Goal: Task Accomplishment & Management: Manage account settings

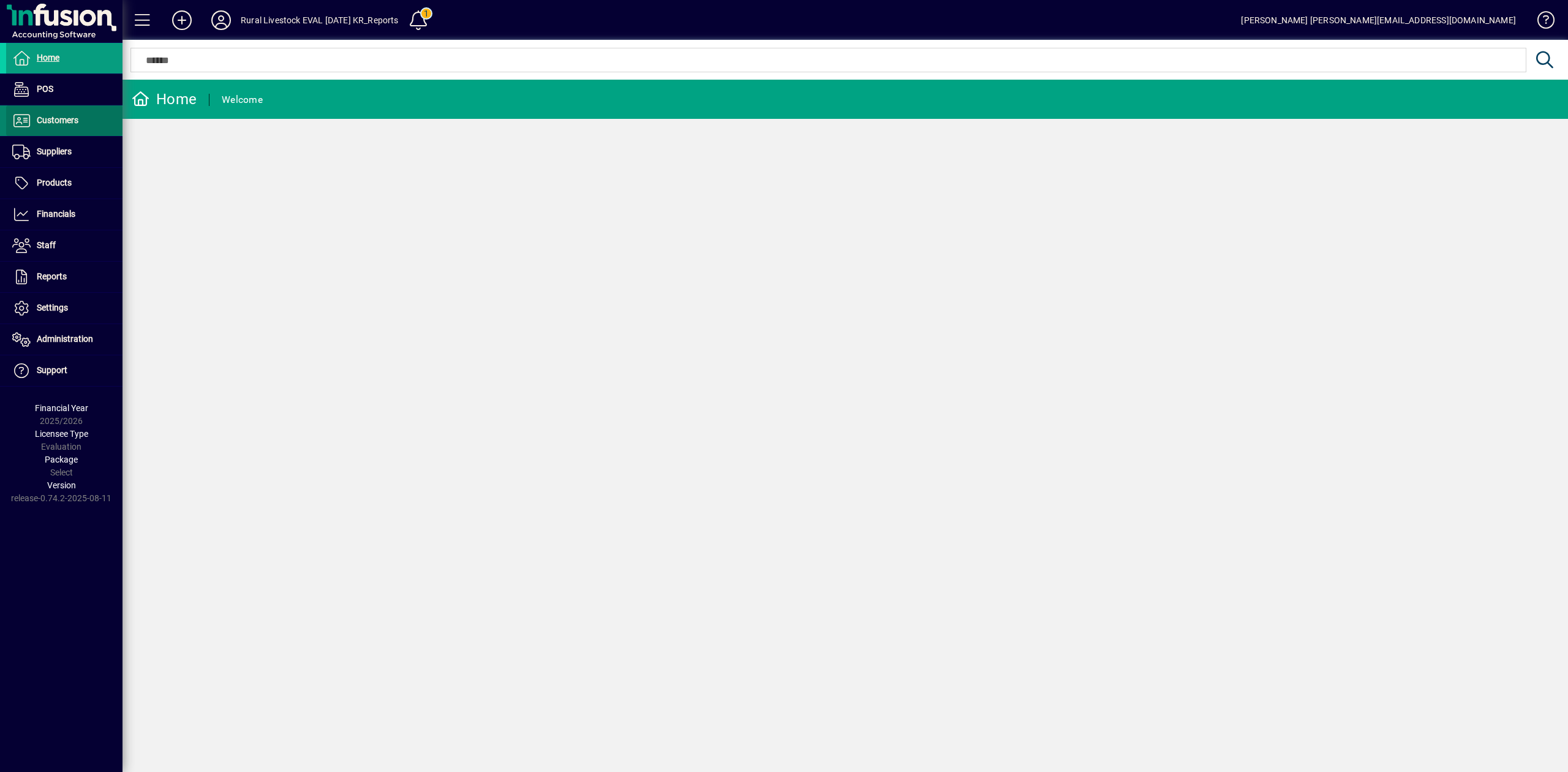
click at [62, 116] on span "Customers" at bounding box center [57, 119] width 42 height 10
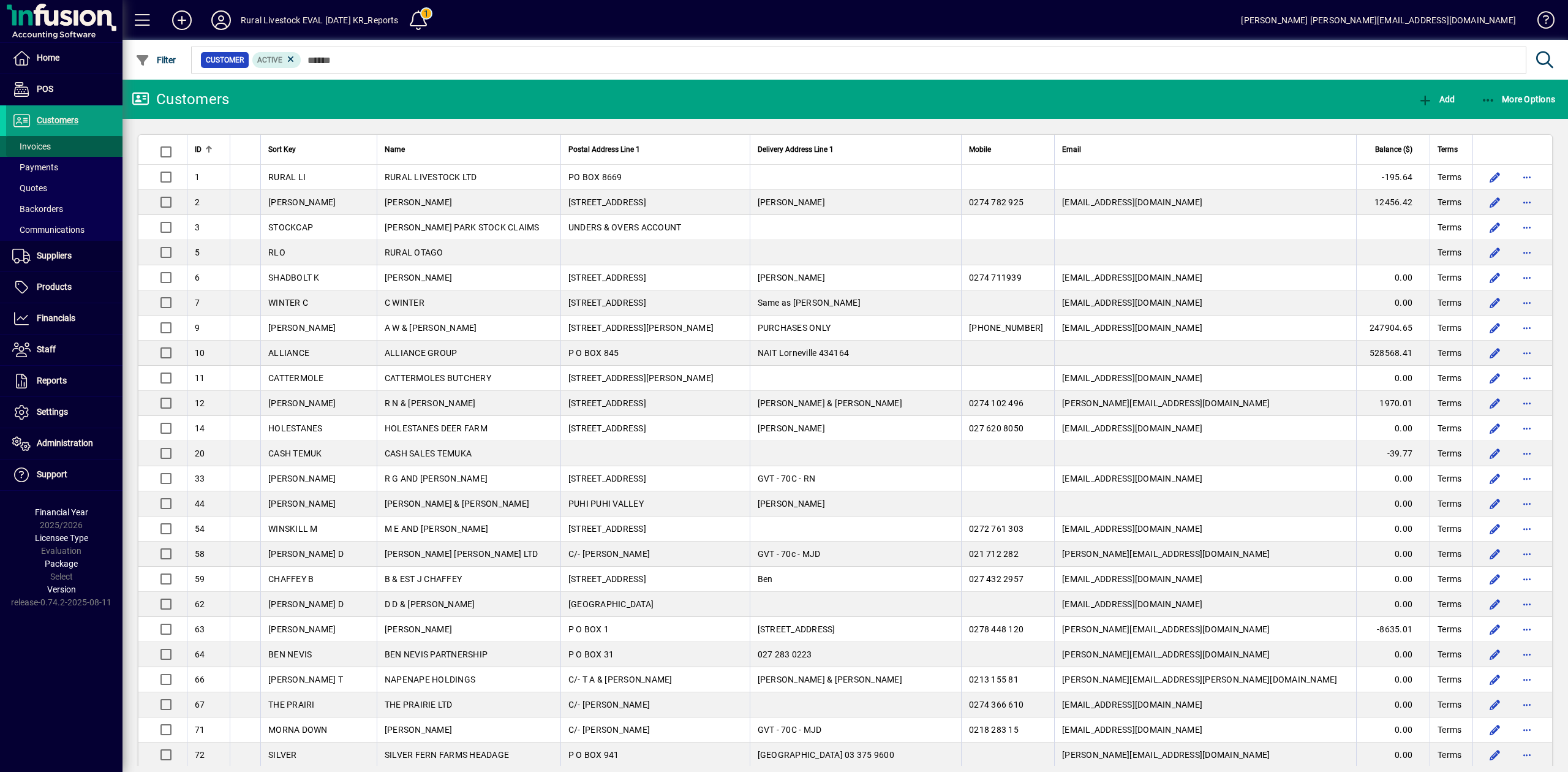
click at [38, 144] on span "Invoices" at bounding box center [32, 146] width 39 height 10
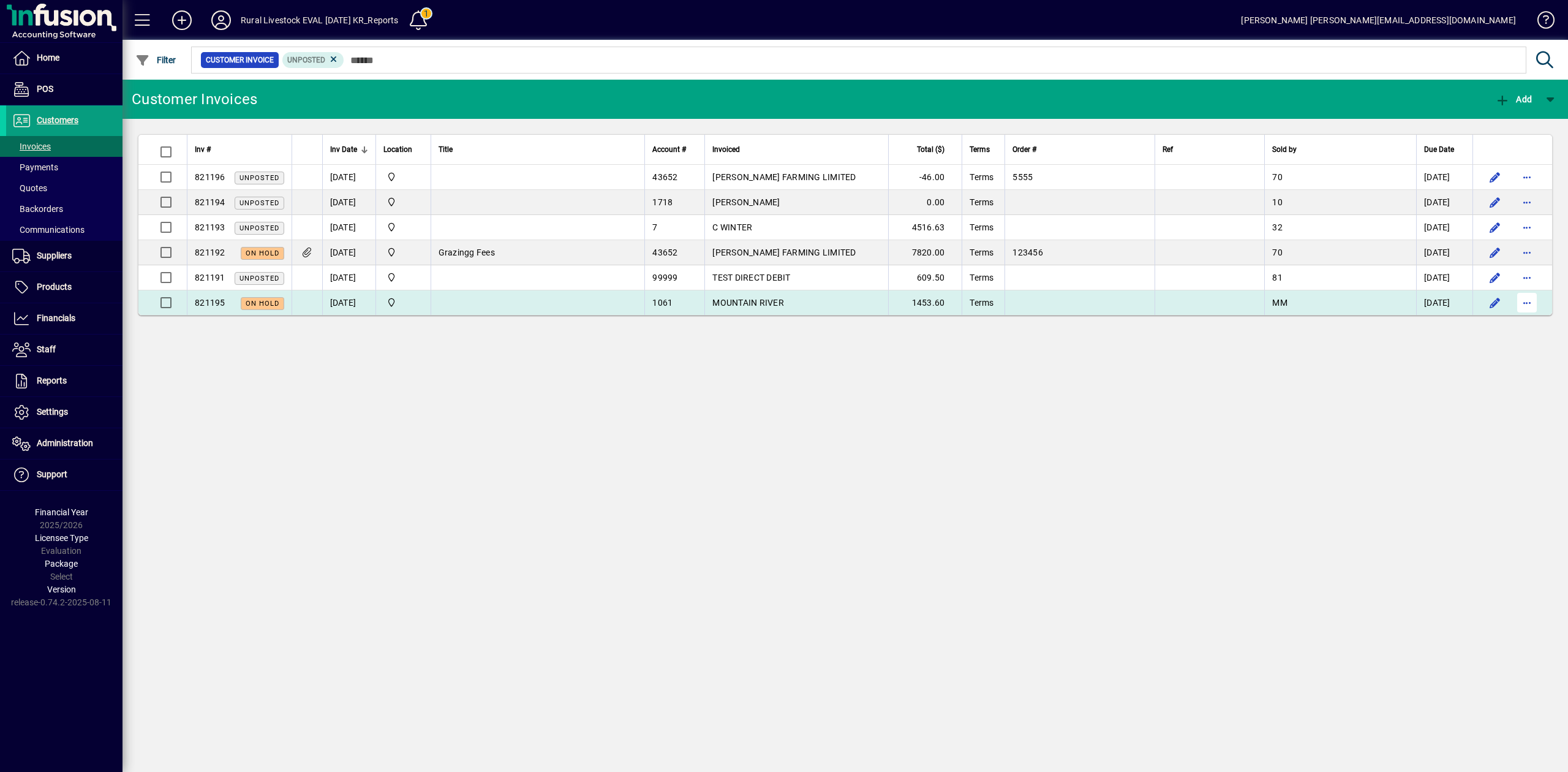
click at [1534, 310] on span "button" at bounding box center [1527, 303] width 29 height 29
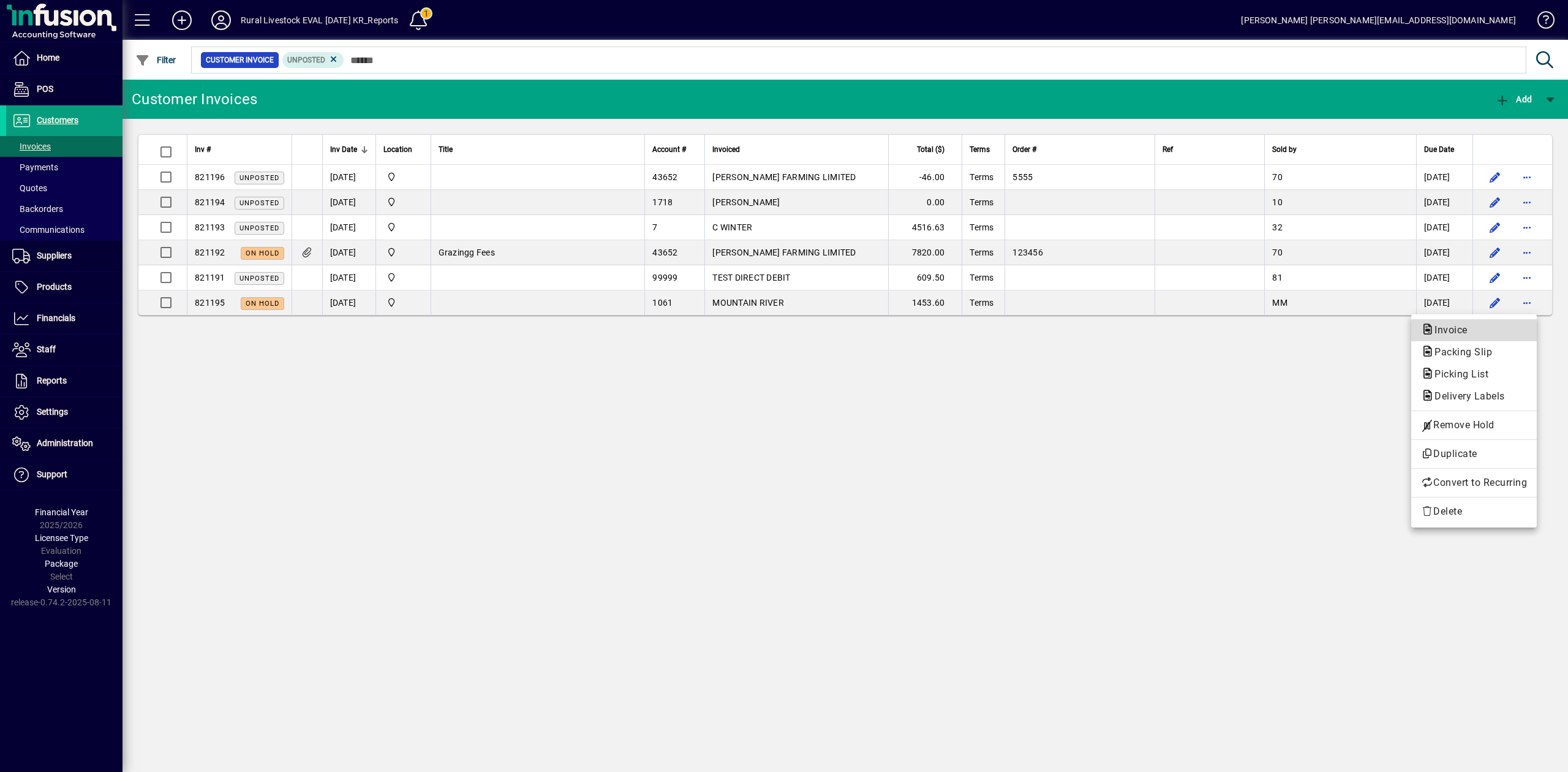
click at [1478, 334] on span "Invoice" at bounding box center [1474, 330] width 106 height 15
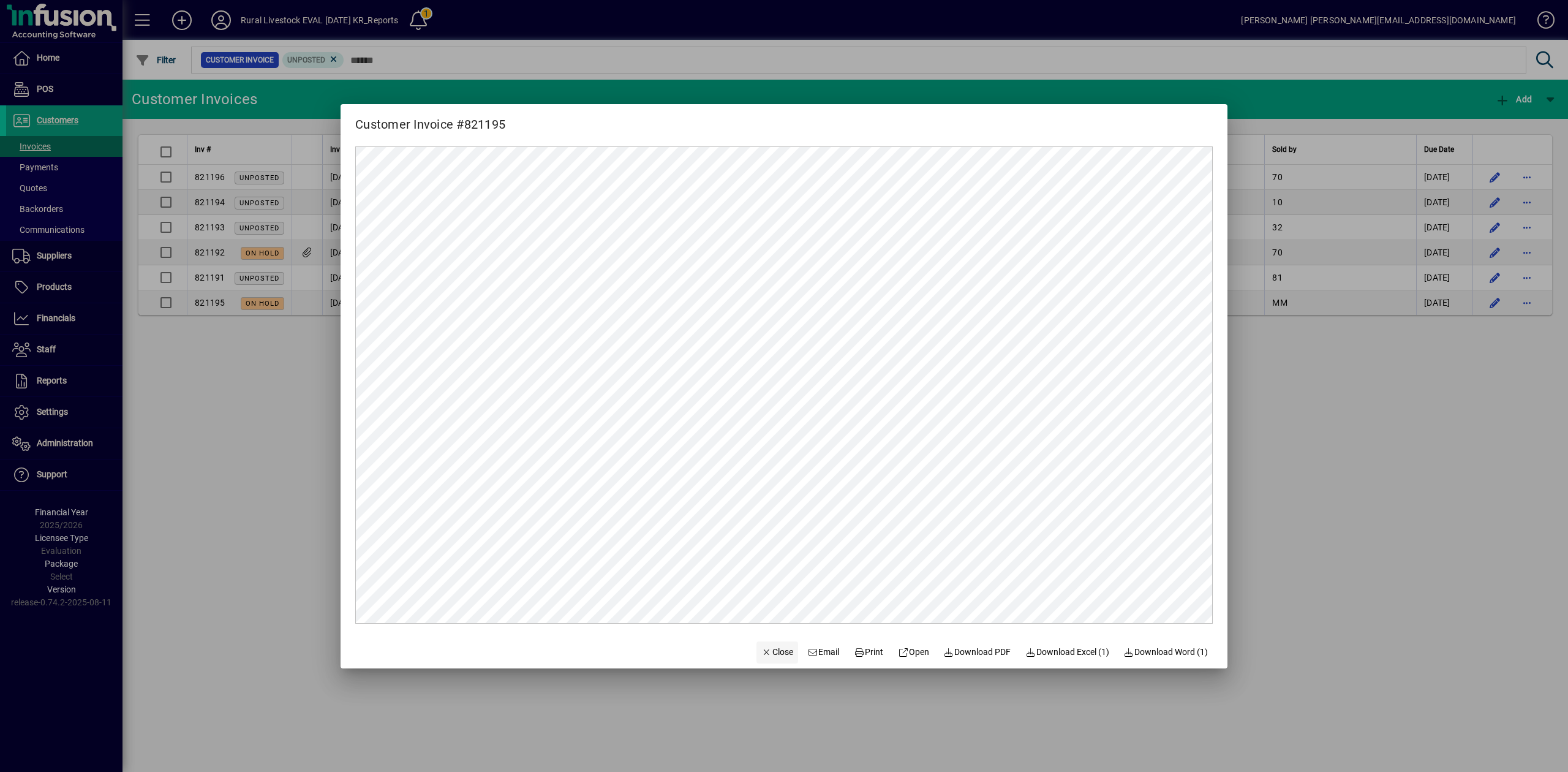
click at [761, 651] on span "Close" at bounding box center [777, 652] width 32 height 13
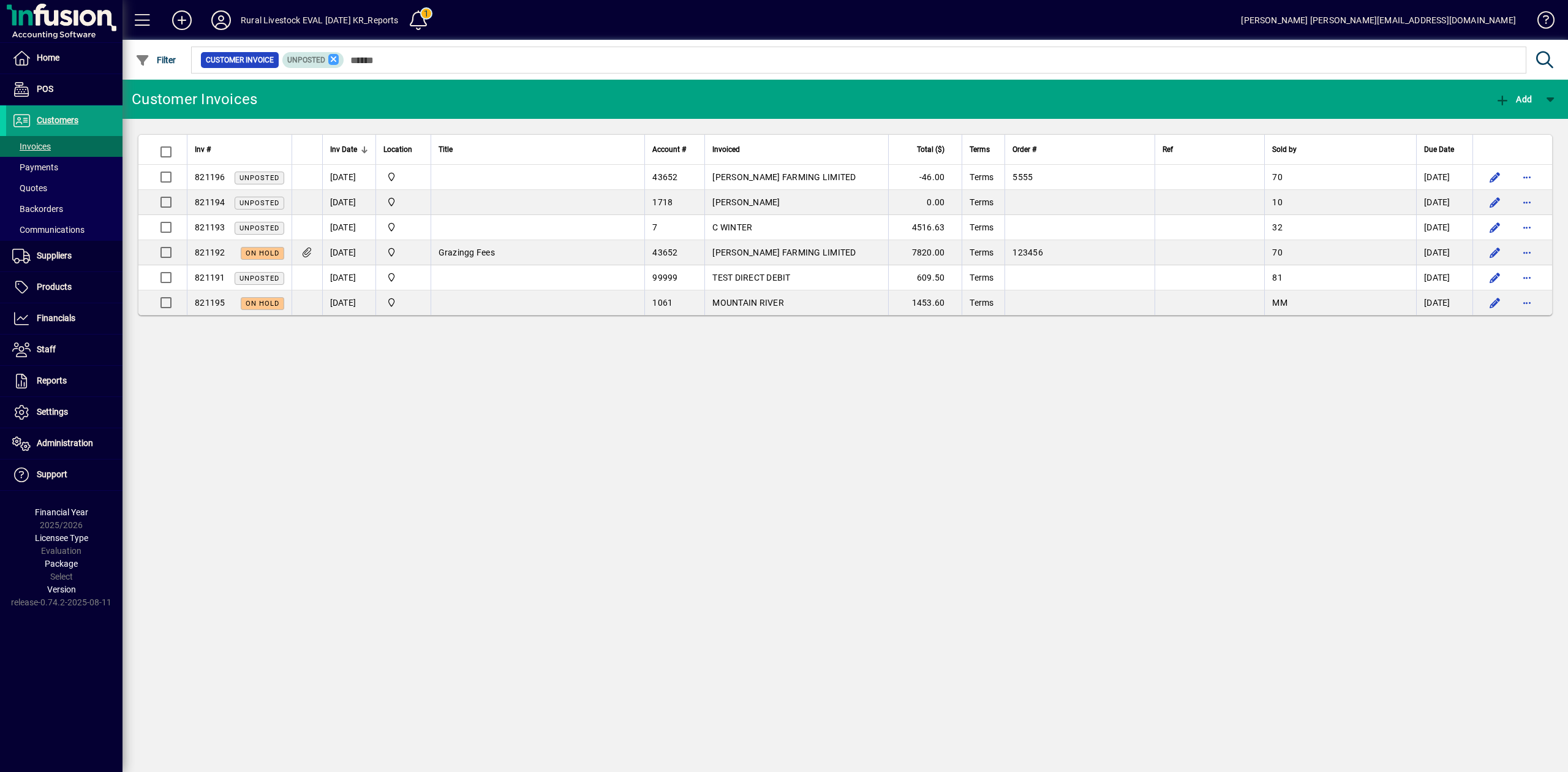
click at [334, 60] on icon at bounding box center [334, 59] width 11 height 11
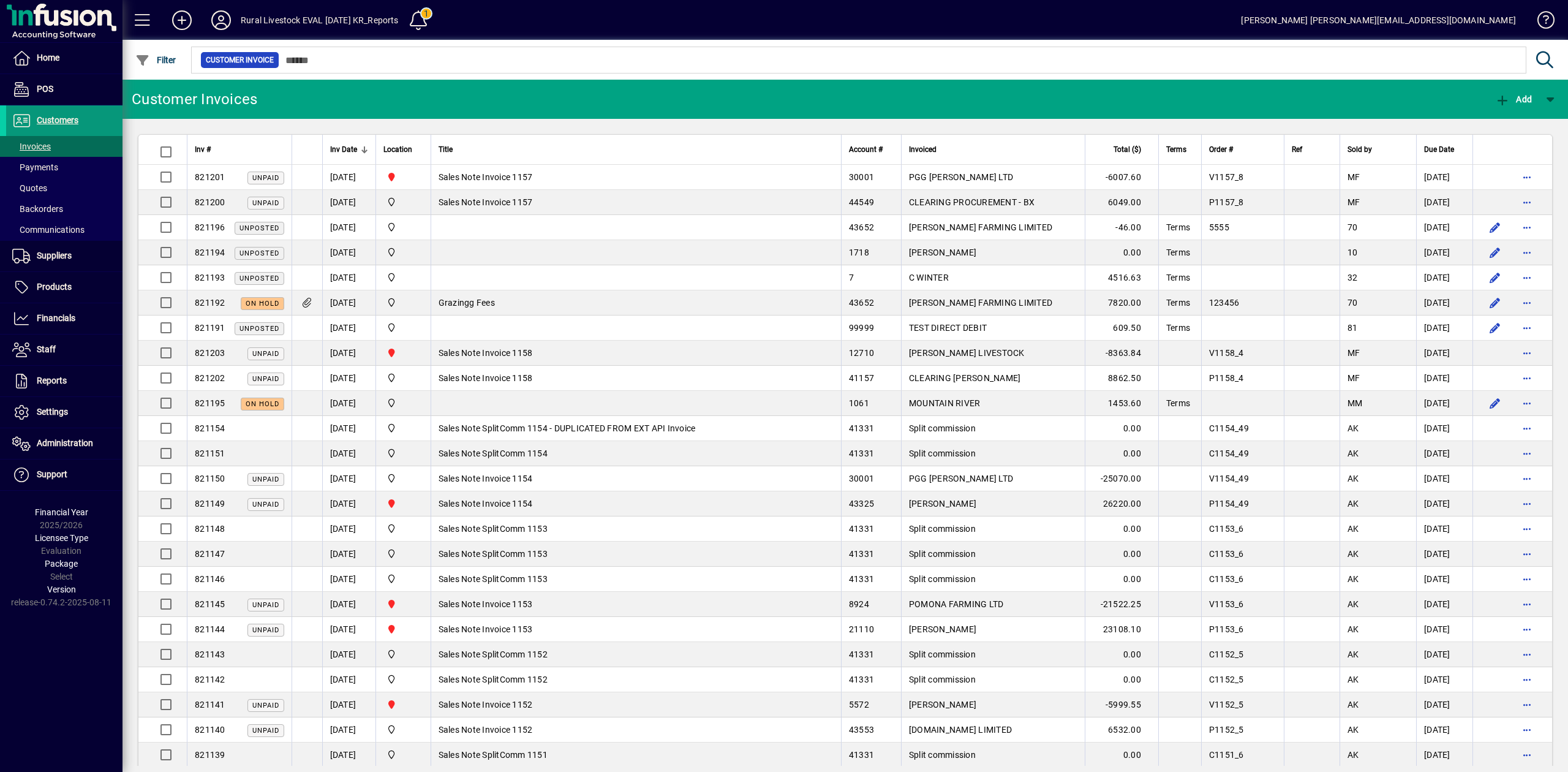
click at [59, 123] on span "Customers" at bounding box center [57, 119] width 42 height 10
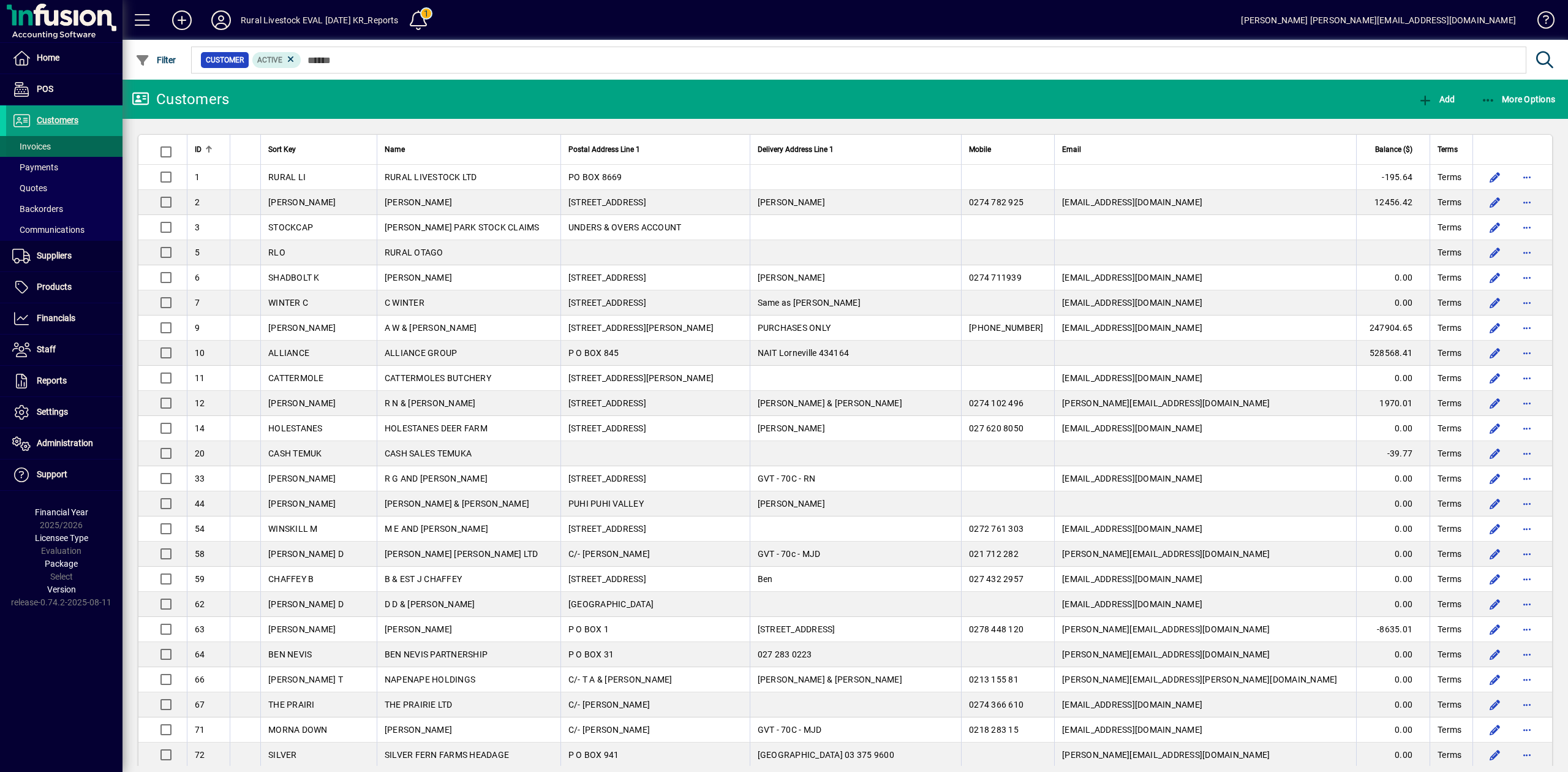
click at [49, 142] on span "Invoices" at bounding box center [32, 146] width 39 height 10
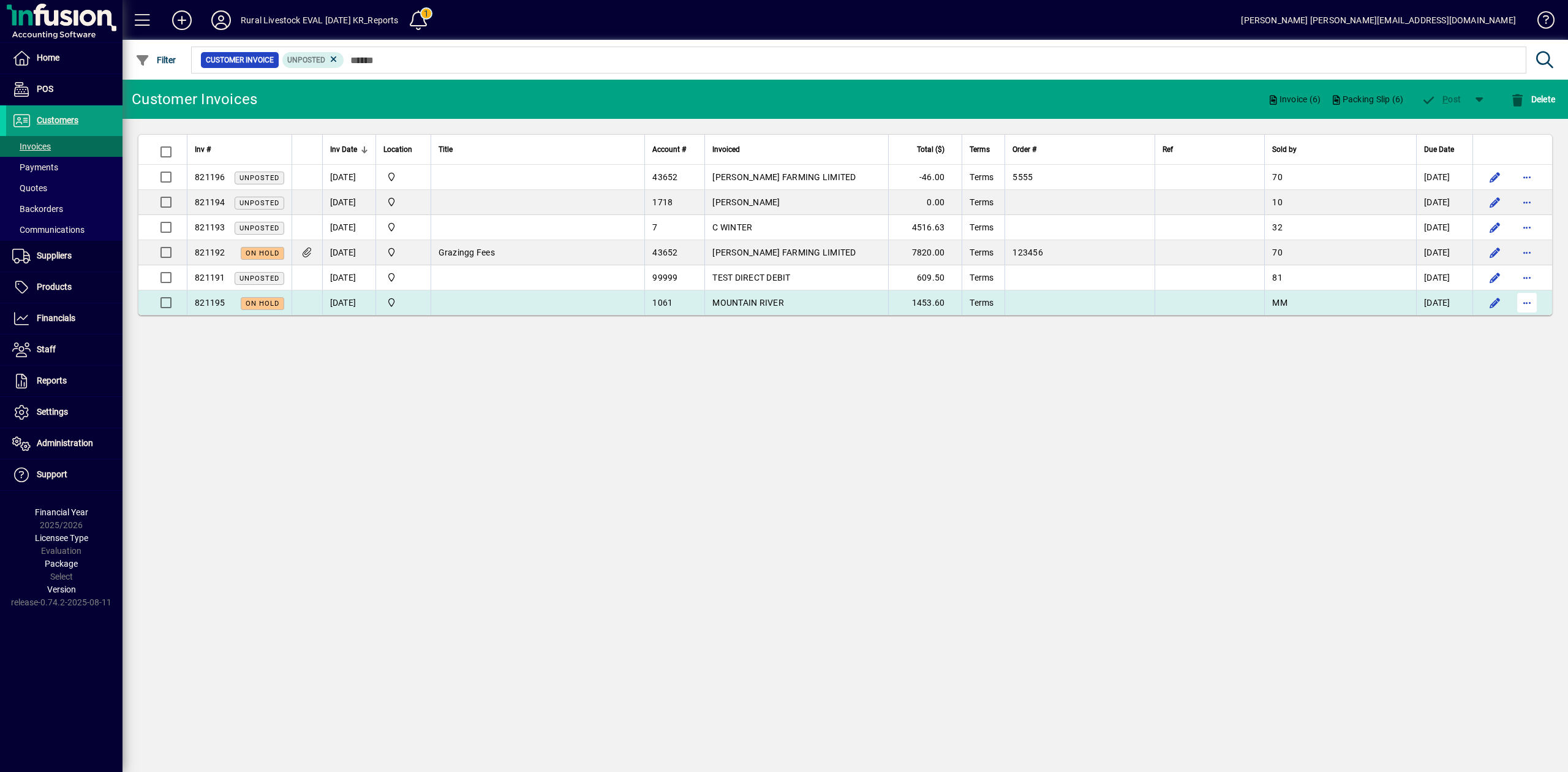
click at [1525, 303] on span "button" at bounding box center [1527, 303] width 29 height 29
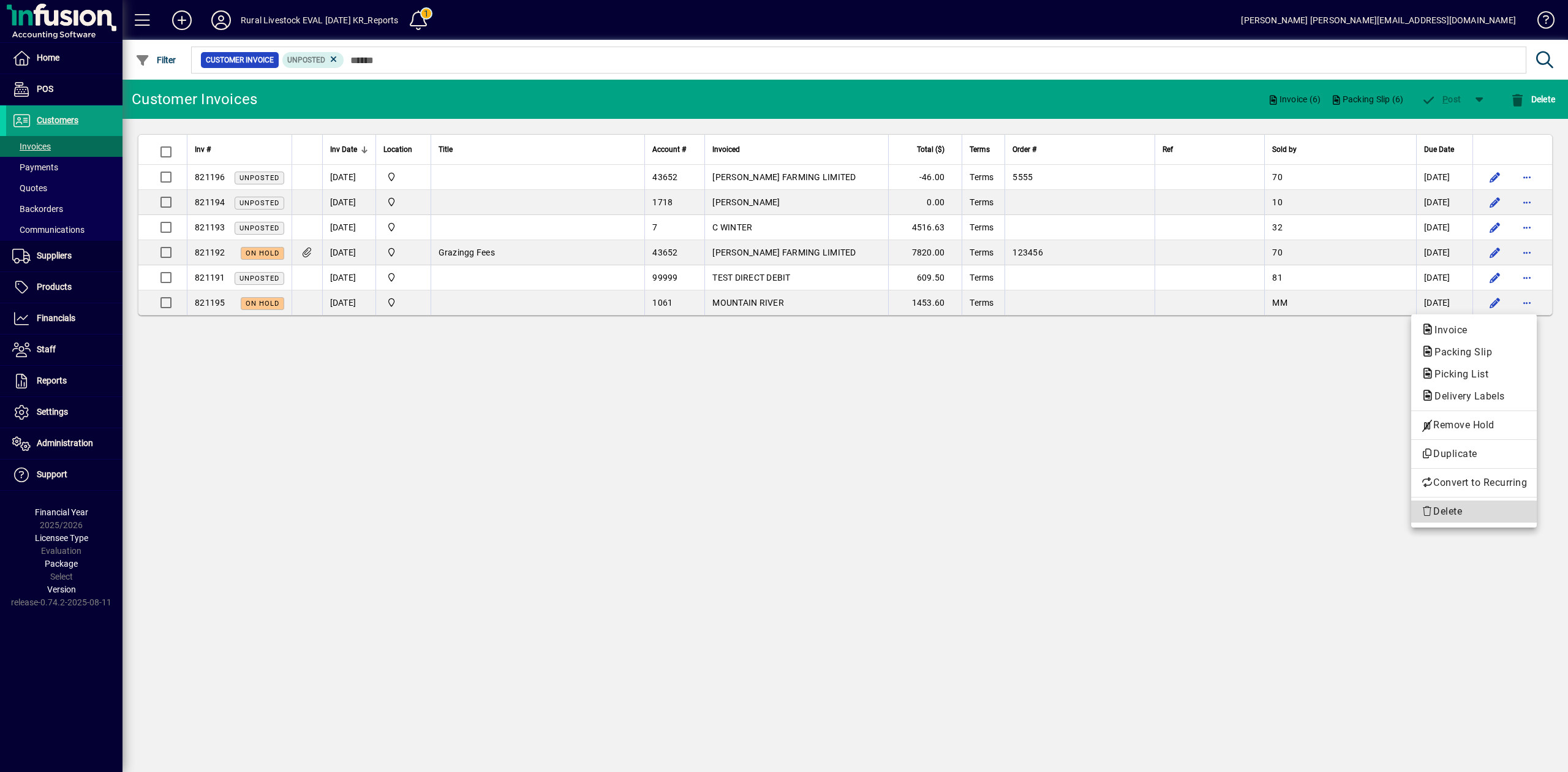
click at [1449, 517] on span "Delete" at bounding box center [1474, 511] width 106 height 15
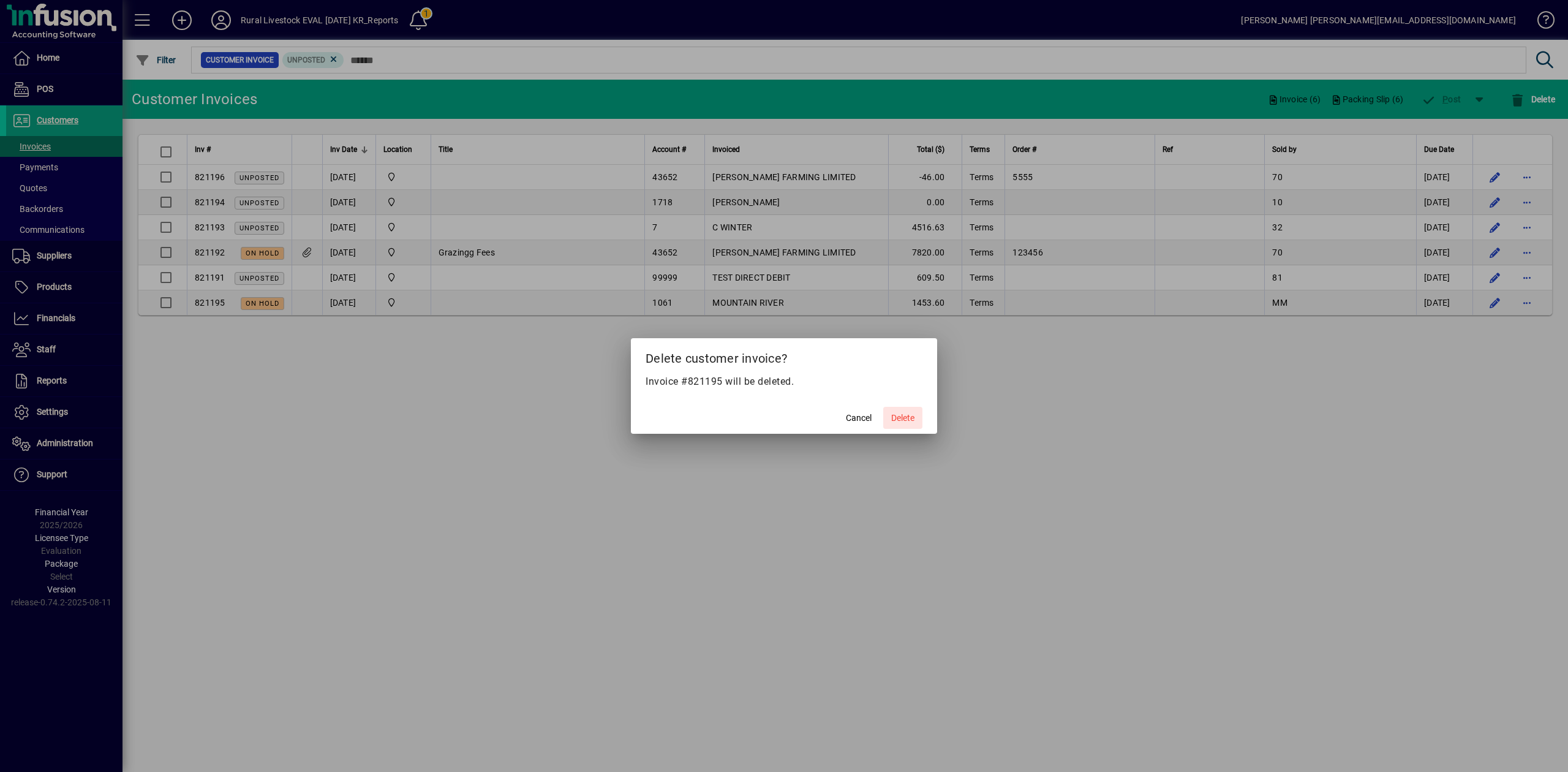
click at [905, 419] on span "Delete" at bounding box center [903, 418] width 23 height 13
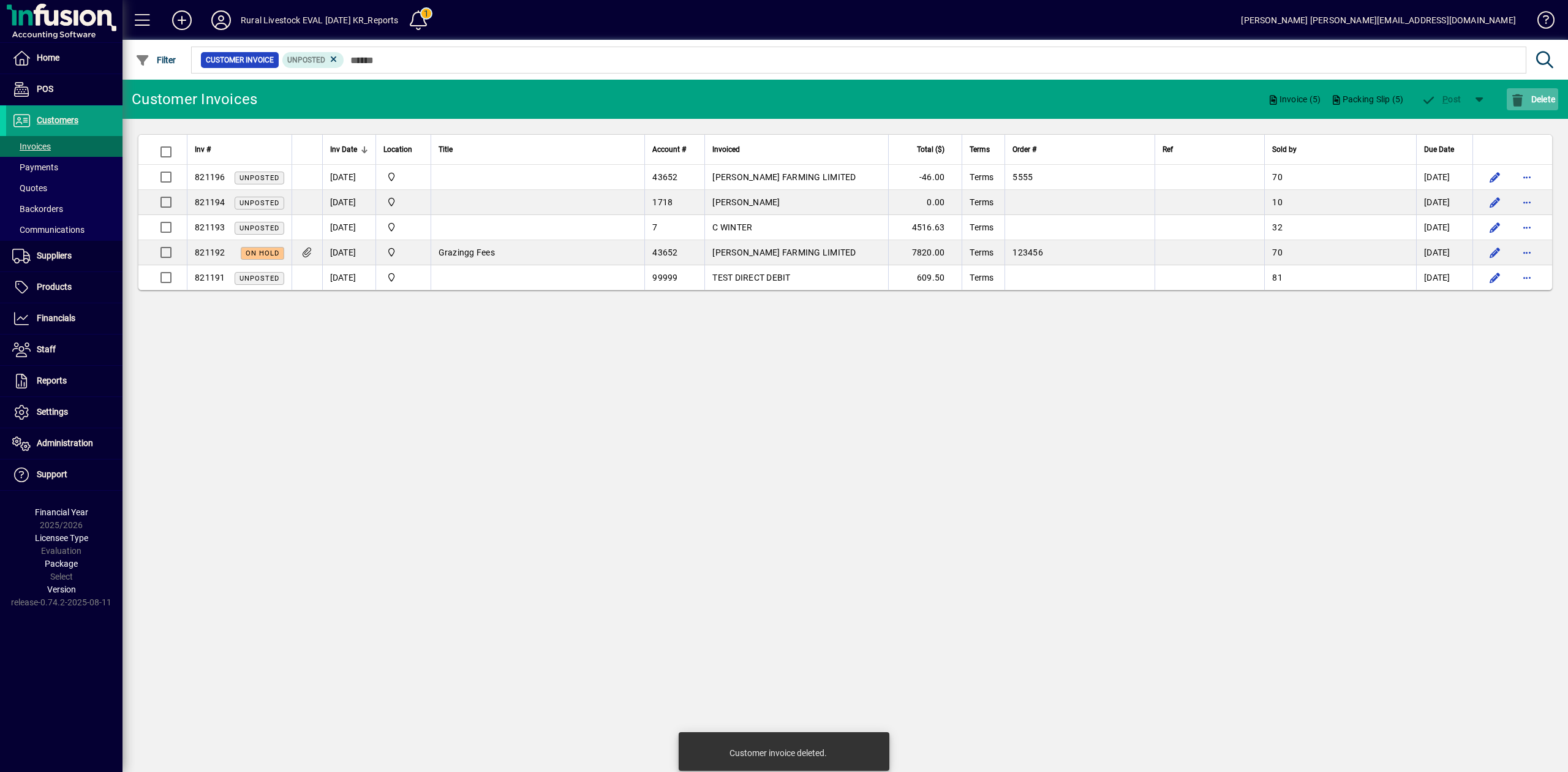
click at [1529, 98] on span "Delete" at bounding box center [1532, 99] width 45 height 10
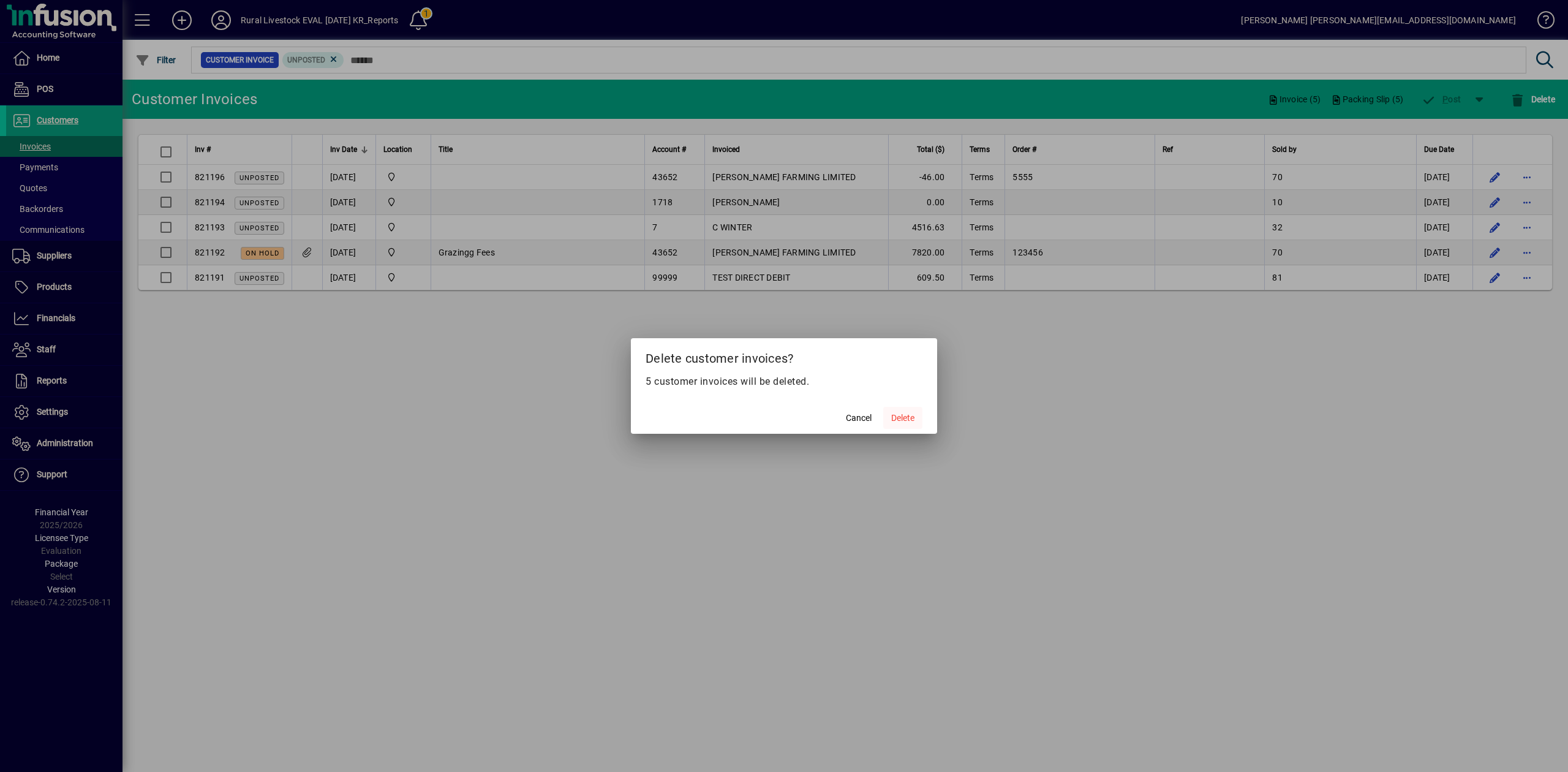
click at [902, 419] on span "Delete" at bounding box center [903, 418] width 23 height 13
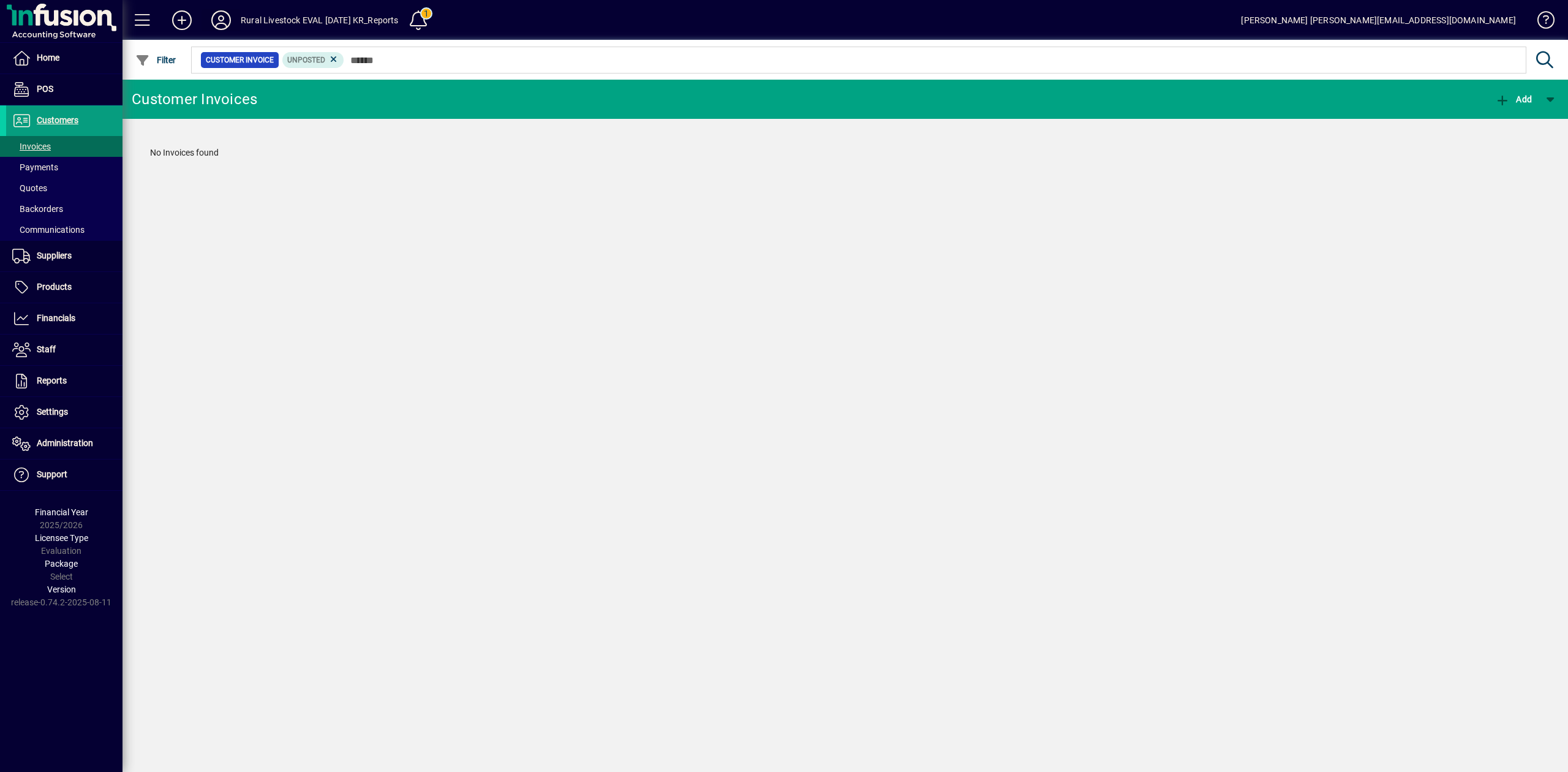
click at [223, 20] on icon at bounding box center [221, 19] width 25 height 19
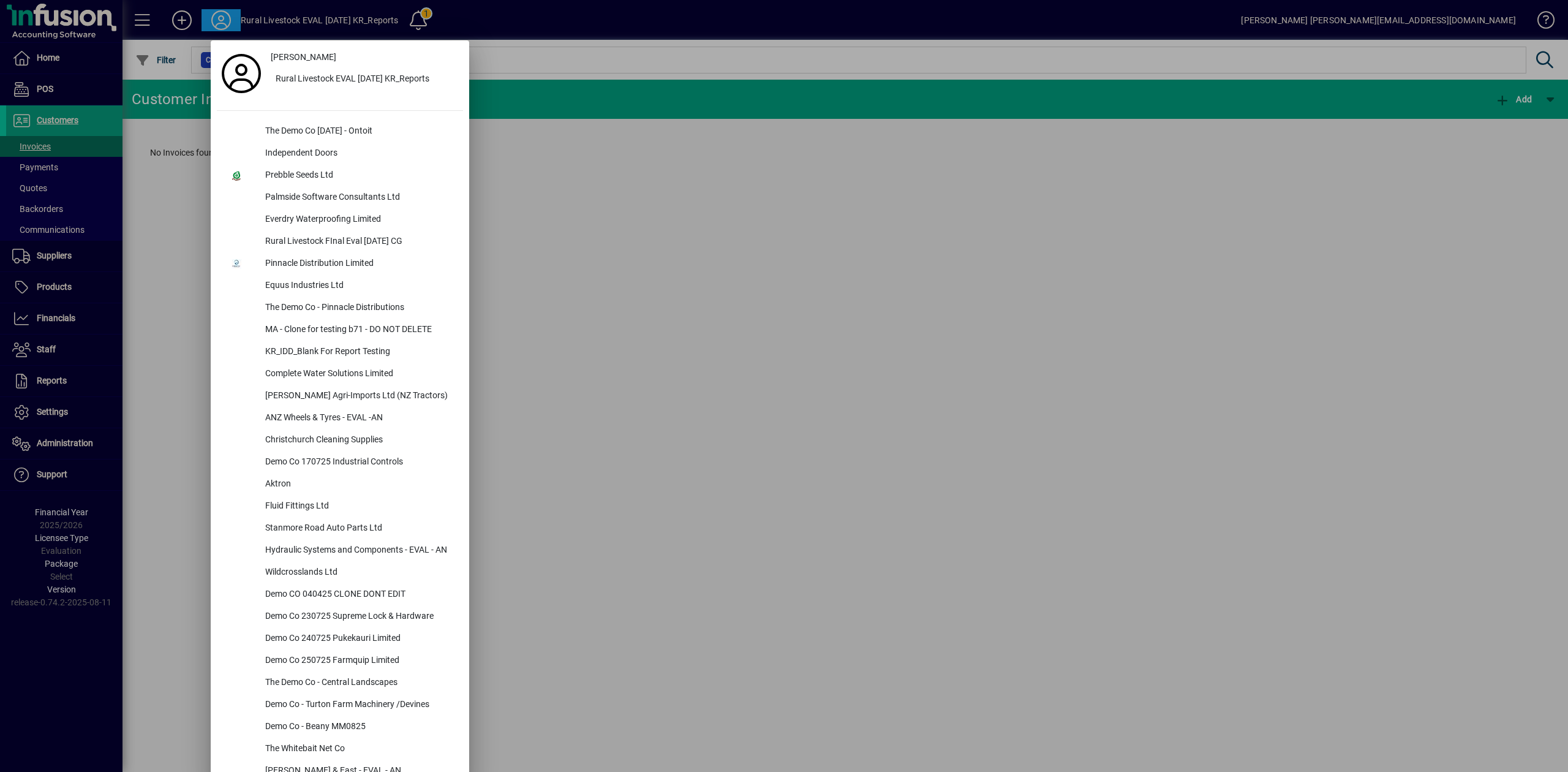
click at [59, 441] on div at bounding box center [784, 386] width 1568 height 772
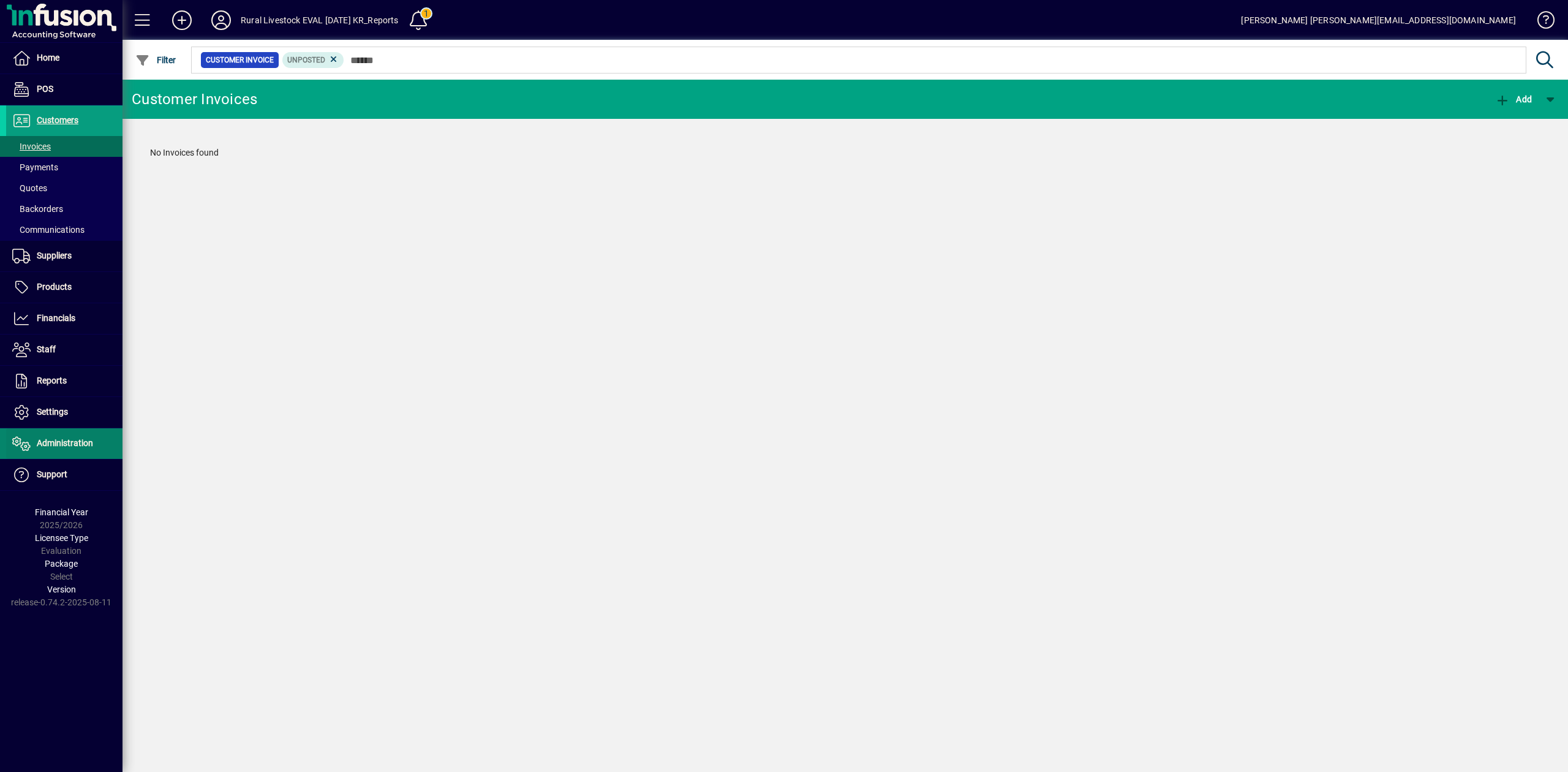
click at [59, 441] on span "Administration" at bounding box center [64, 443] width 57 height 10
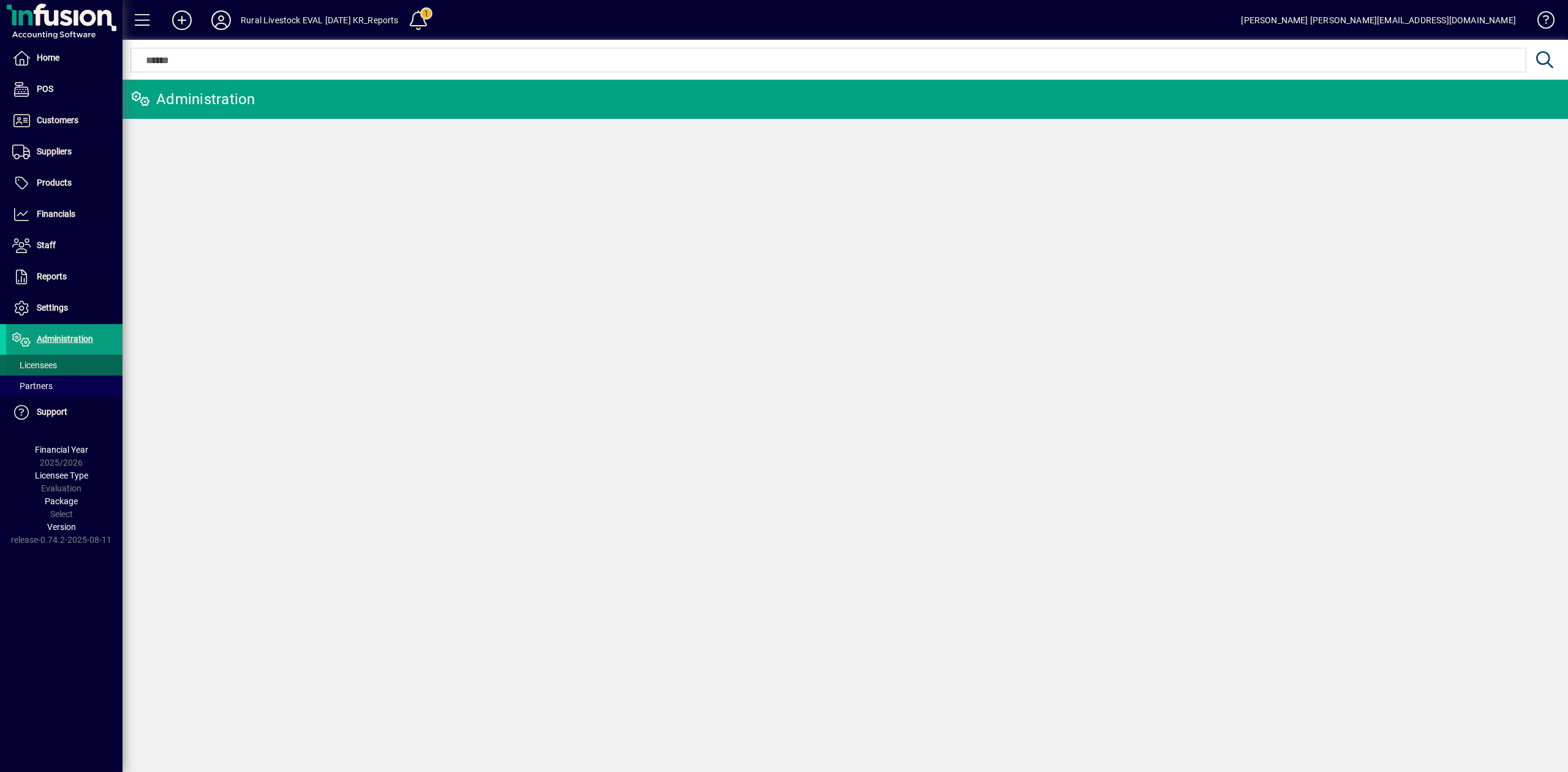
click at [44, 362] on span "Licensees" at bounding box center [35, 365] width 45 height 10
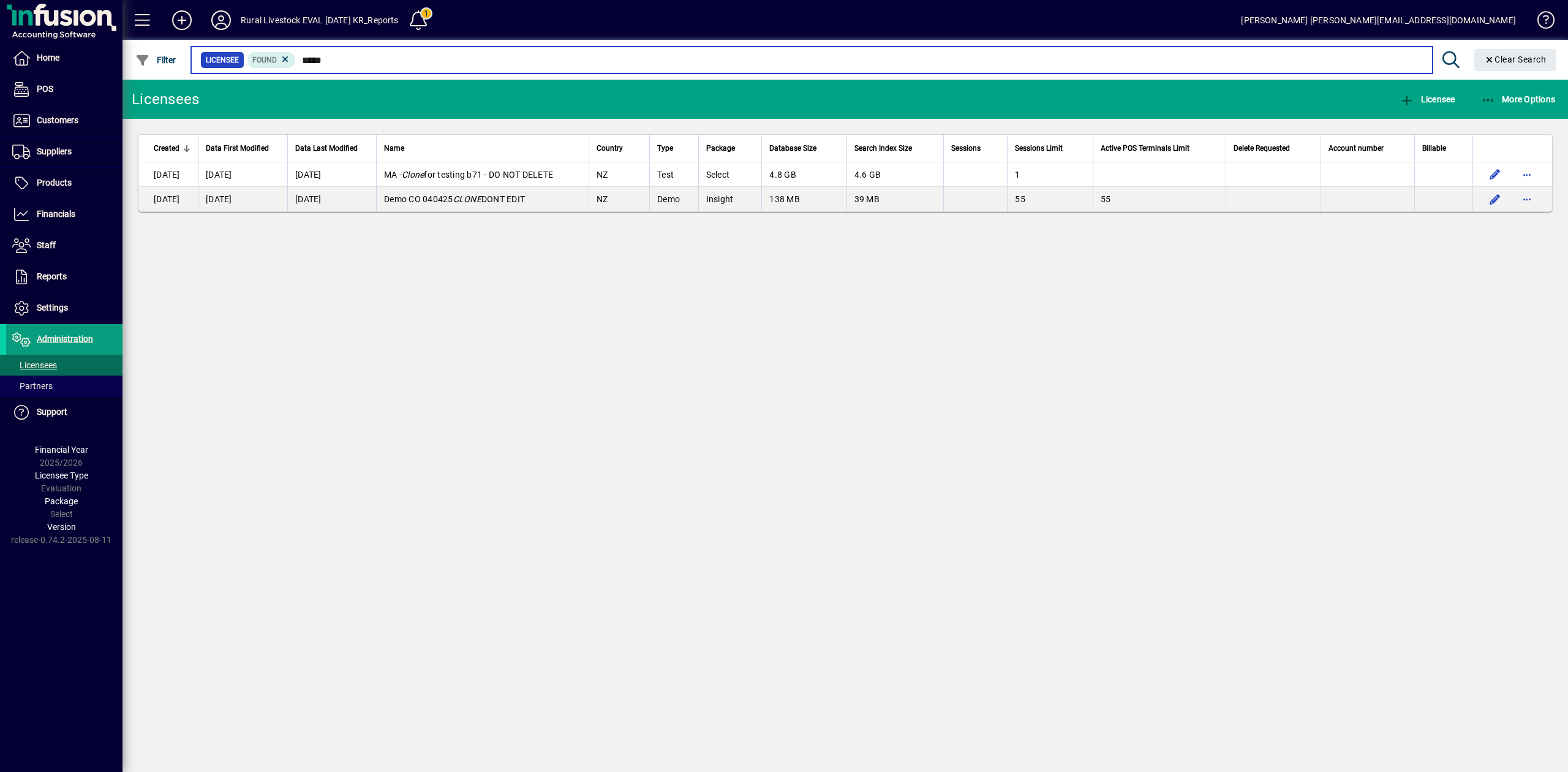
drag, startPoint x: 332, startPoint y: 57, endPoint x: 361, endPoint y: 53, distance: 29.3
click at [361, 53] on input "*****" at bounding box center [859, 60] width 1127 height 17
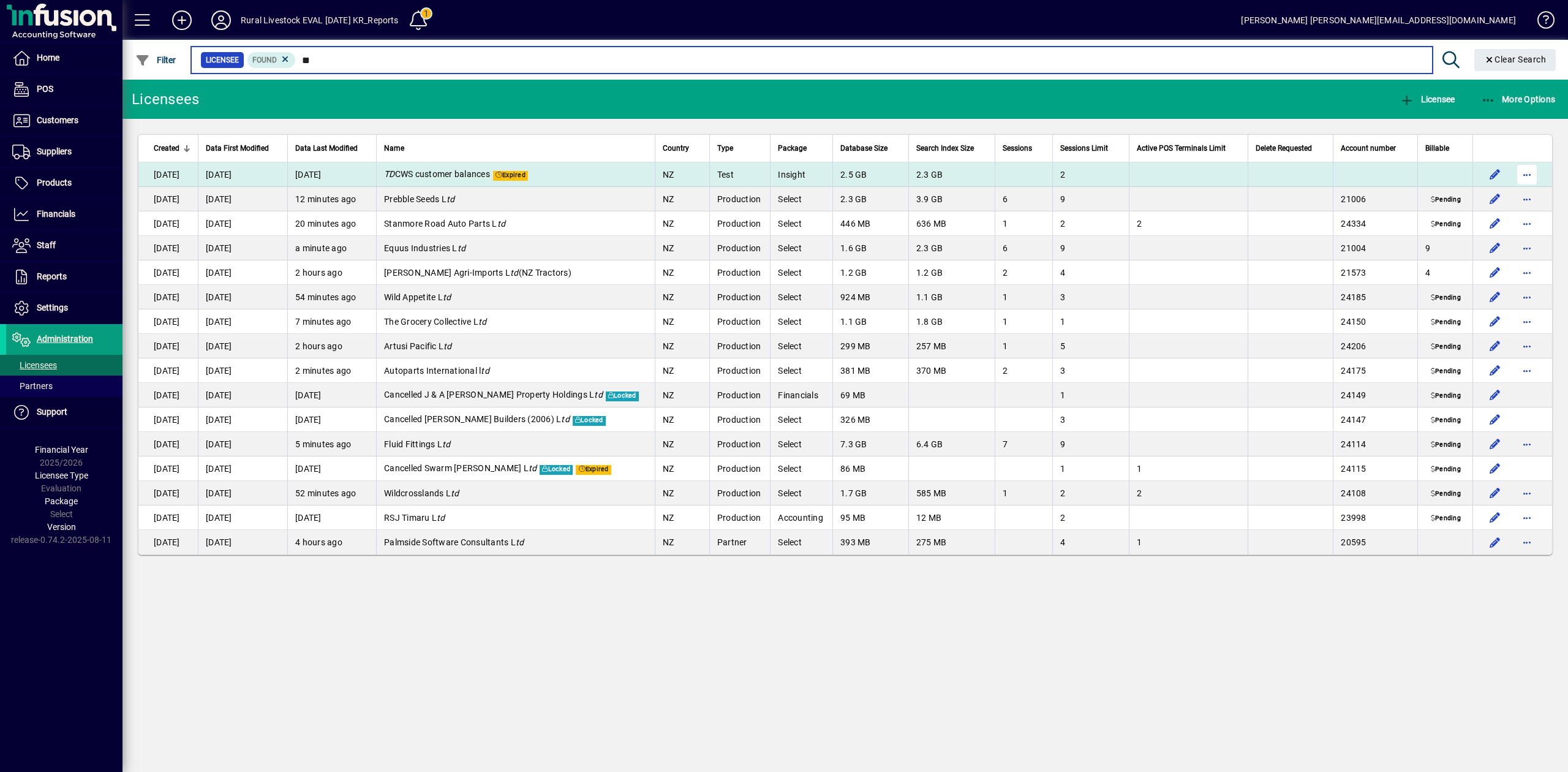
type input "**"
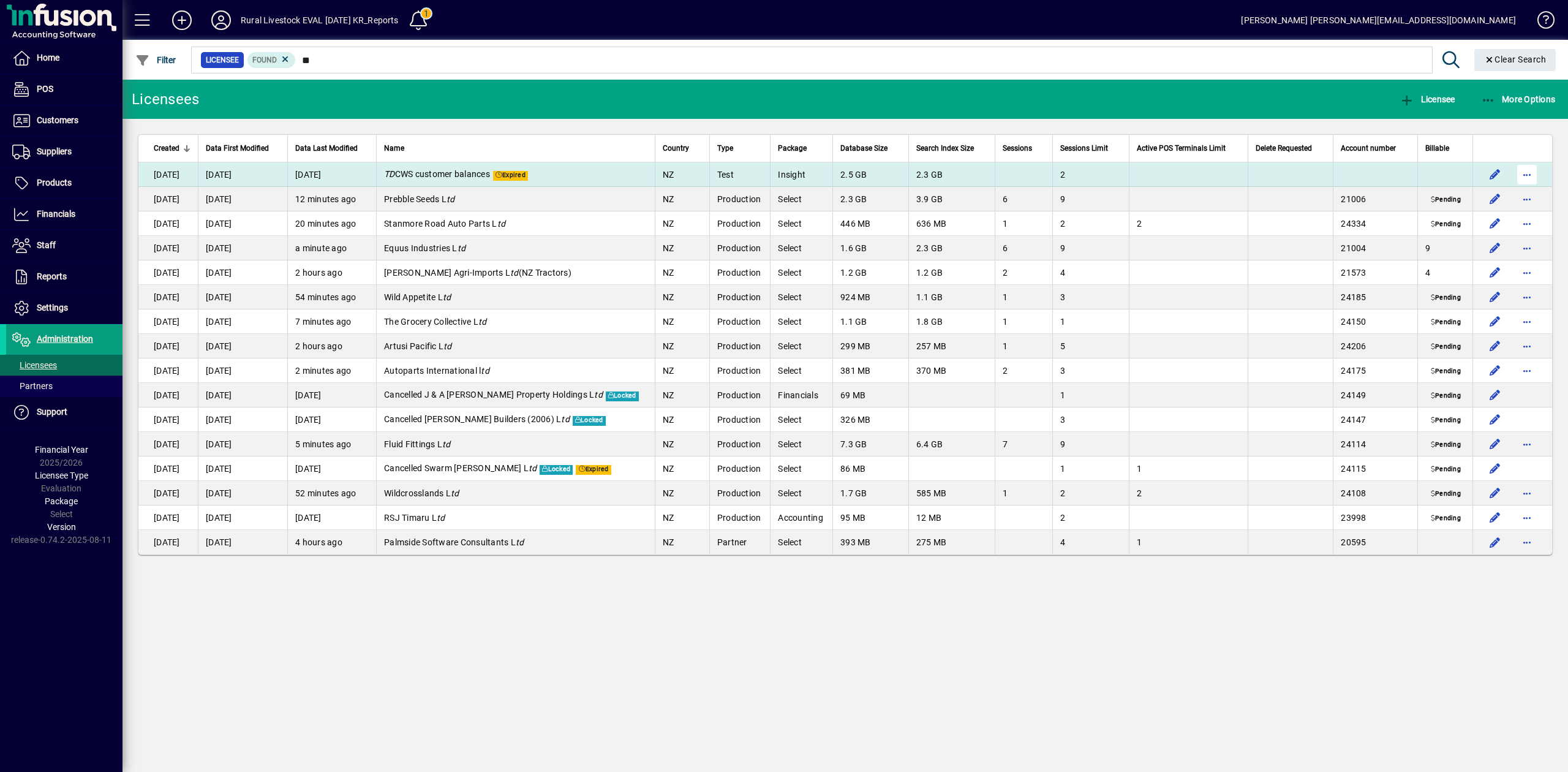
click at [1529, 175] on span "button" at bounding box center [1527, 175] width 29 height 29
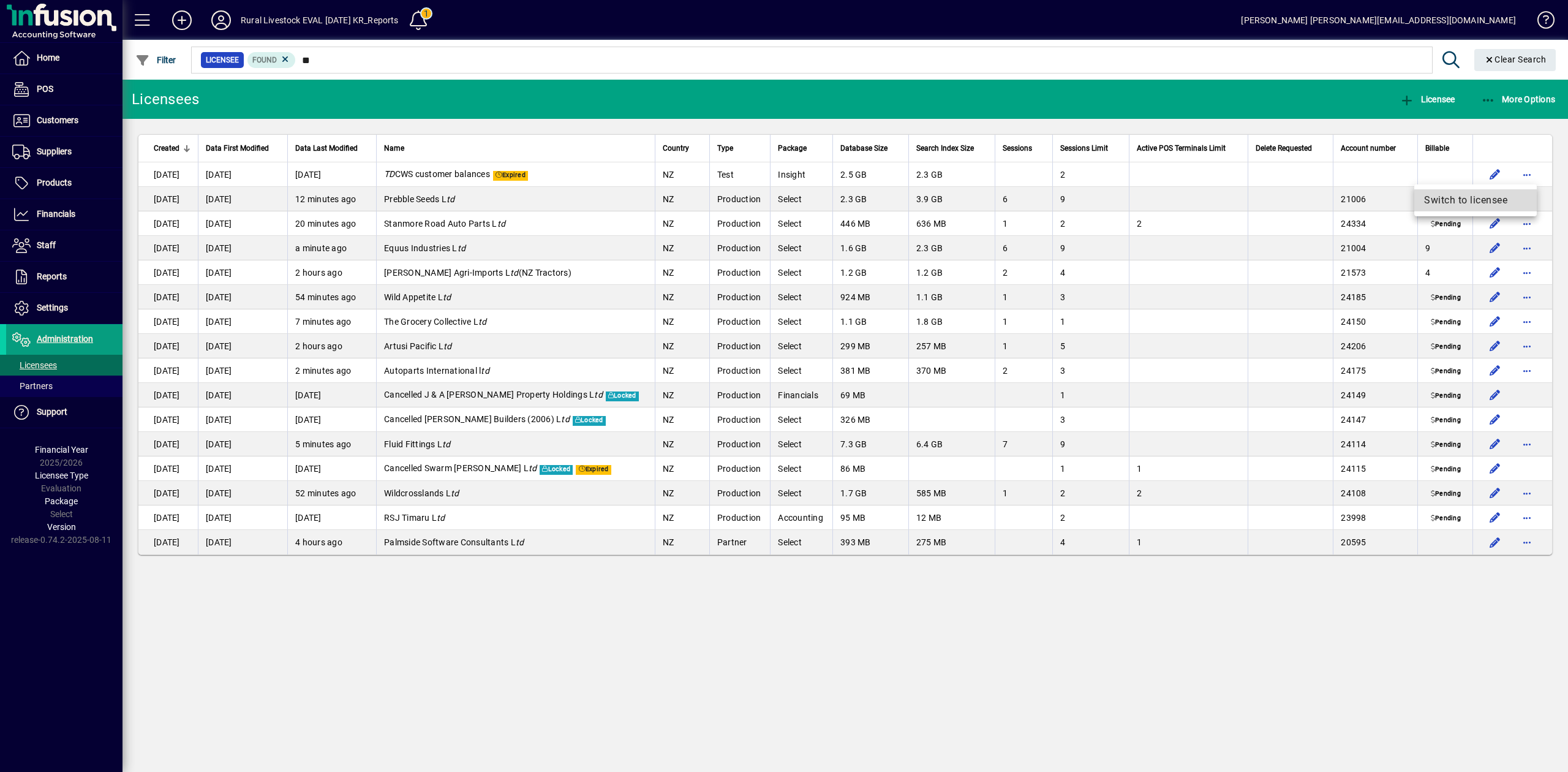
click at [1475, 201] on span "Switch to licensee" at bounding box center [1476, 200] width 103 height 15
